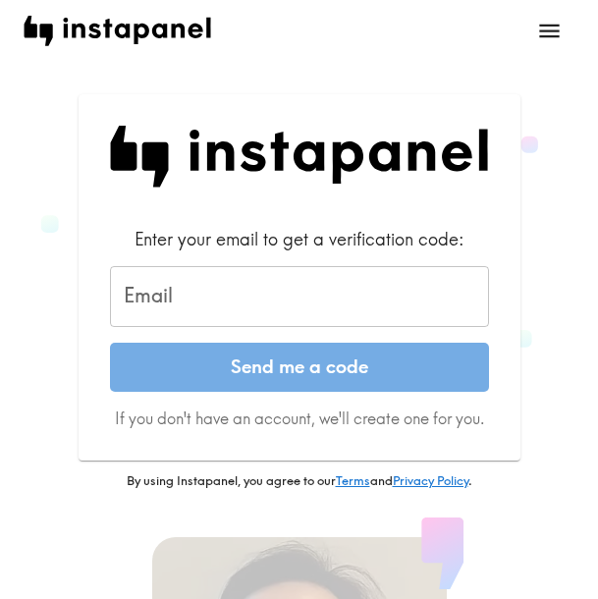
click at [182, 296] on input "Email" at bounding box center [299, 296] width 379 height 61
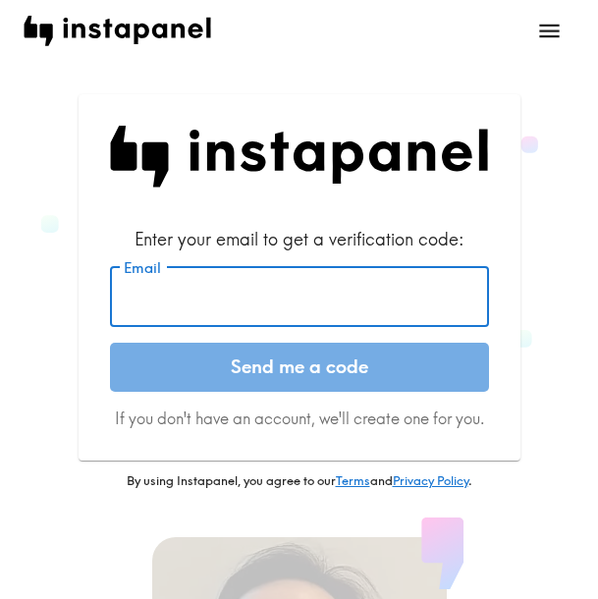
paste input "[EMAIL_ADDRESS][DOMAIN_NAME]"
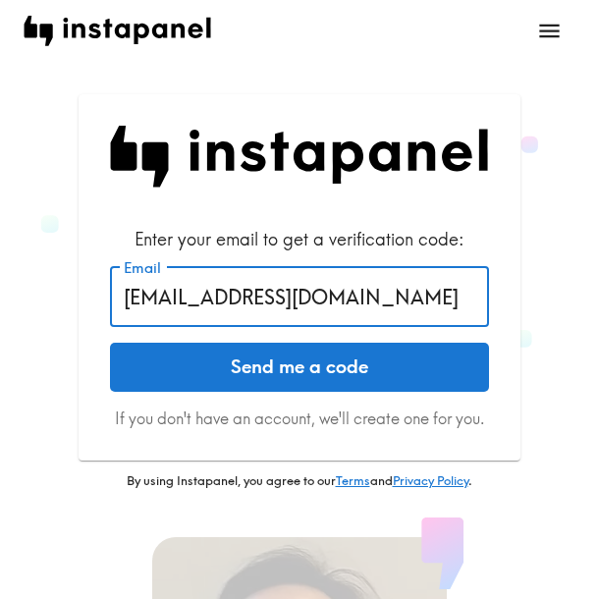
type input "[EMAIL_ADDRESS][DOMAIN_NAME]"
click at [243, 368] on button "Send me a code" at bounding box center [299, 367] width 379 height 49
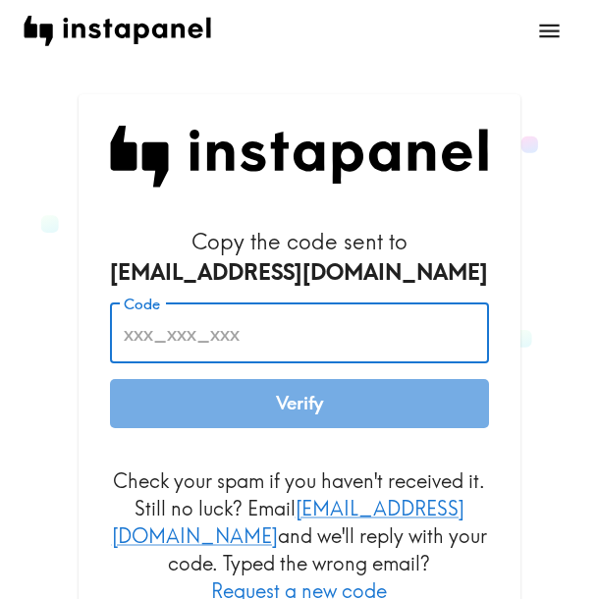
click at [192, 317] on input "Code" at bounding box center [299, 333] width 379 height 61
paste input "5ED_45A_66d"
type input "5ED_45A_66d"
click at [255, 414] on button "Verify" at bounding box center [299, 403] width 379 height 49
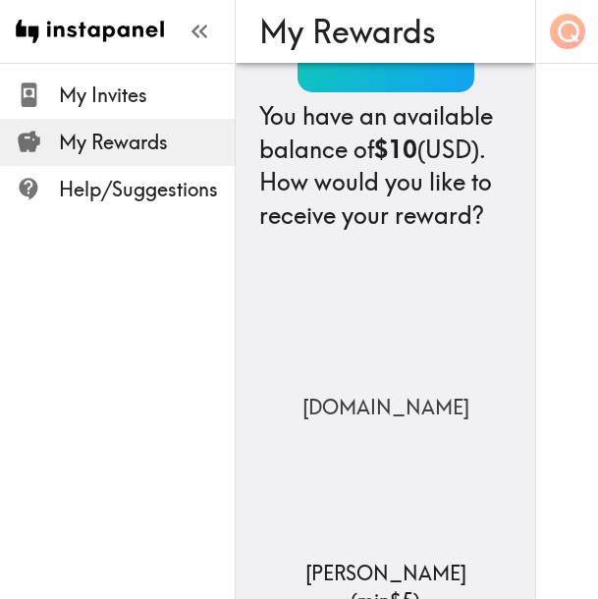
scroll to position [196, 0]
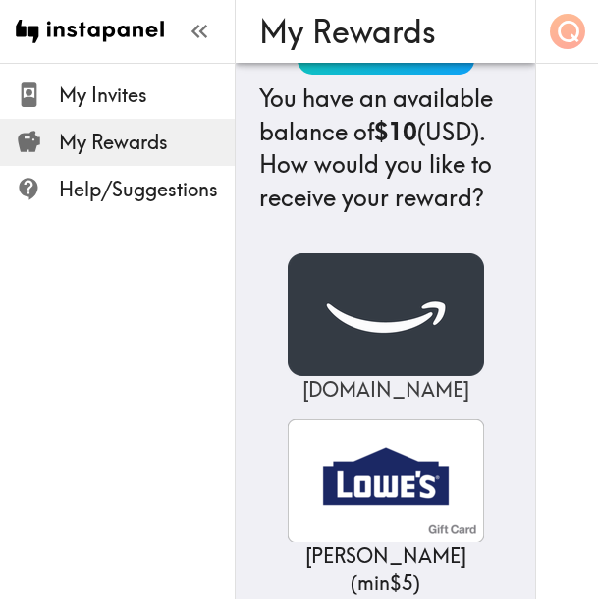
drag, startPoint x: 395, startPoint y: 373, endPoint x: 387, endPoint y: 365, distance: 11.1
click at [395, 373] on img at bounding box center [386, 314] width 196 height 123
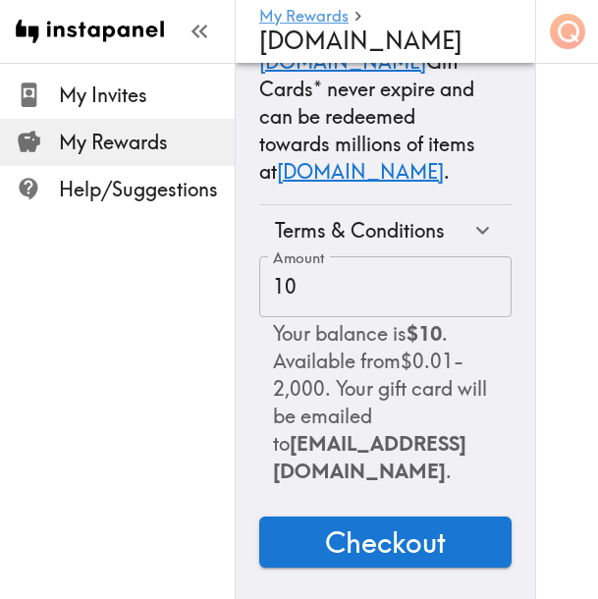
scroll to position [269, 0]
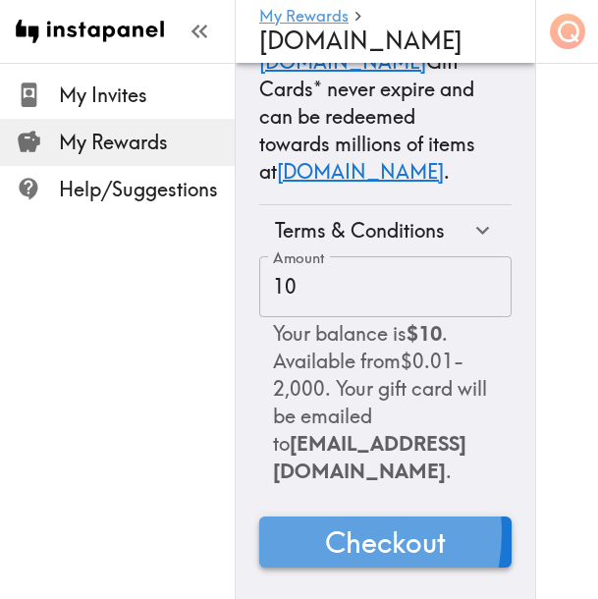
click at [325, 523] on span "Checkout" at bounding box center [385, 542] width 121 height 39
